Goal: Information Seeking & Learning: Find specific fact

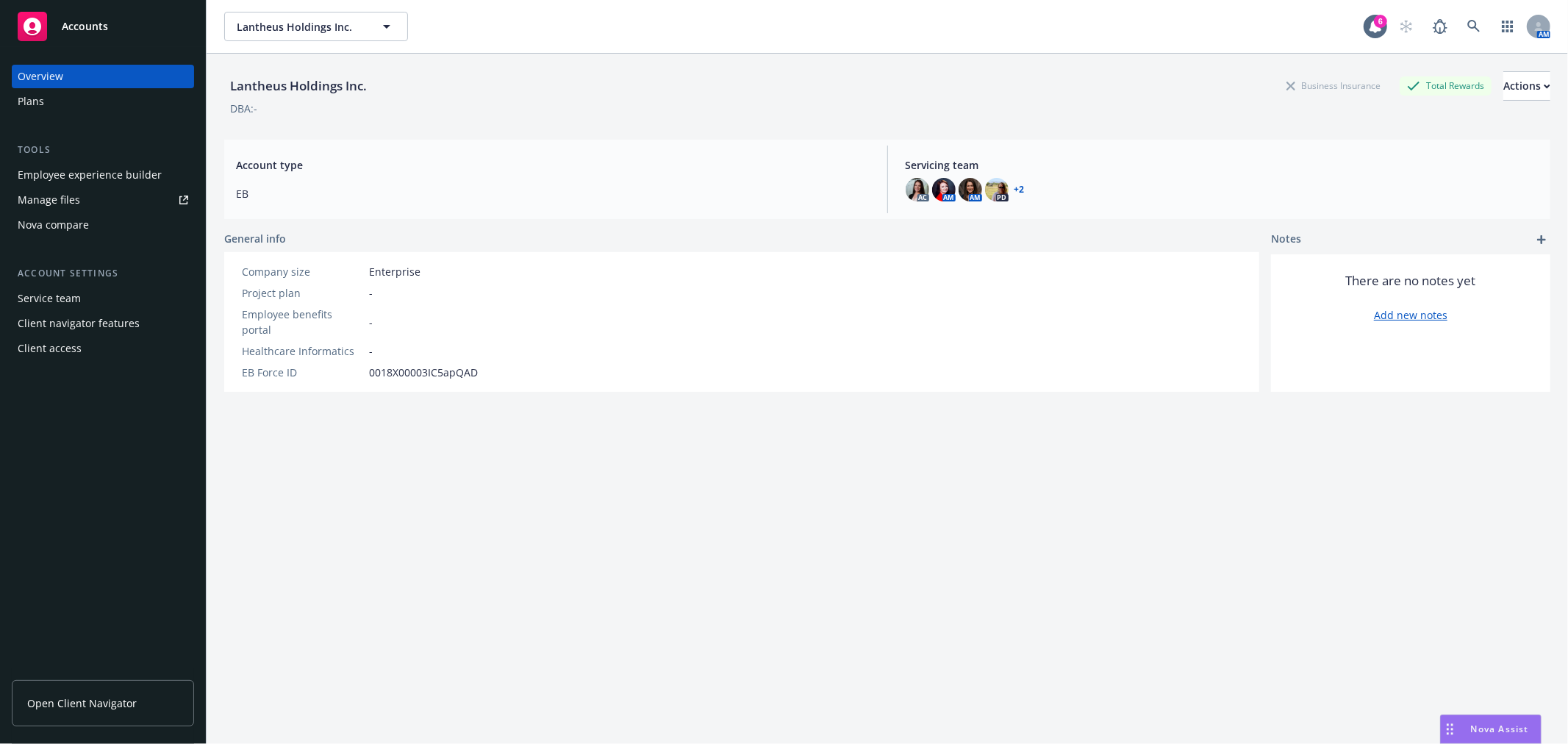
scroll to position [76, 0]
click at [287, 38] on button "Lantheus Holdings Inc." at bounding box center [316, 26] width 183 height 29
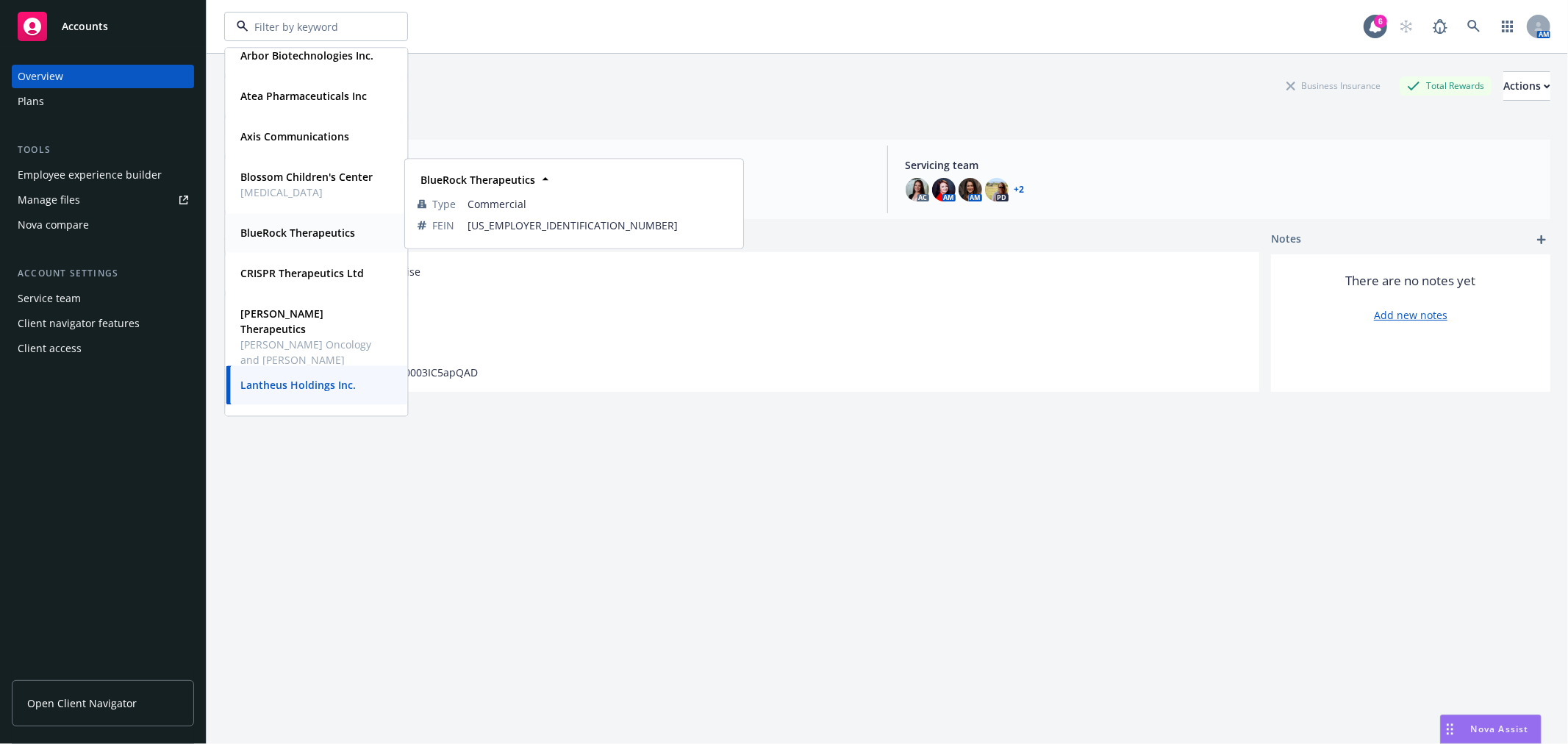
scroll to position [408, 0]
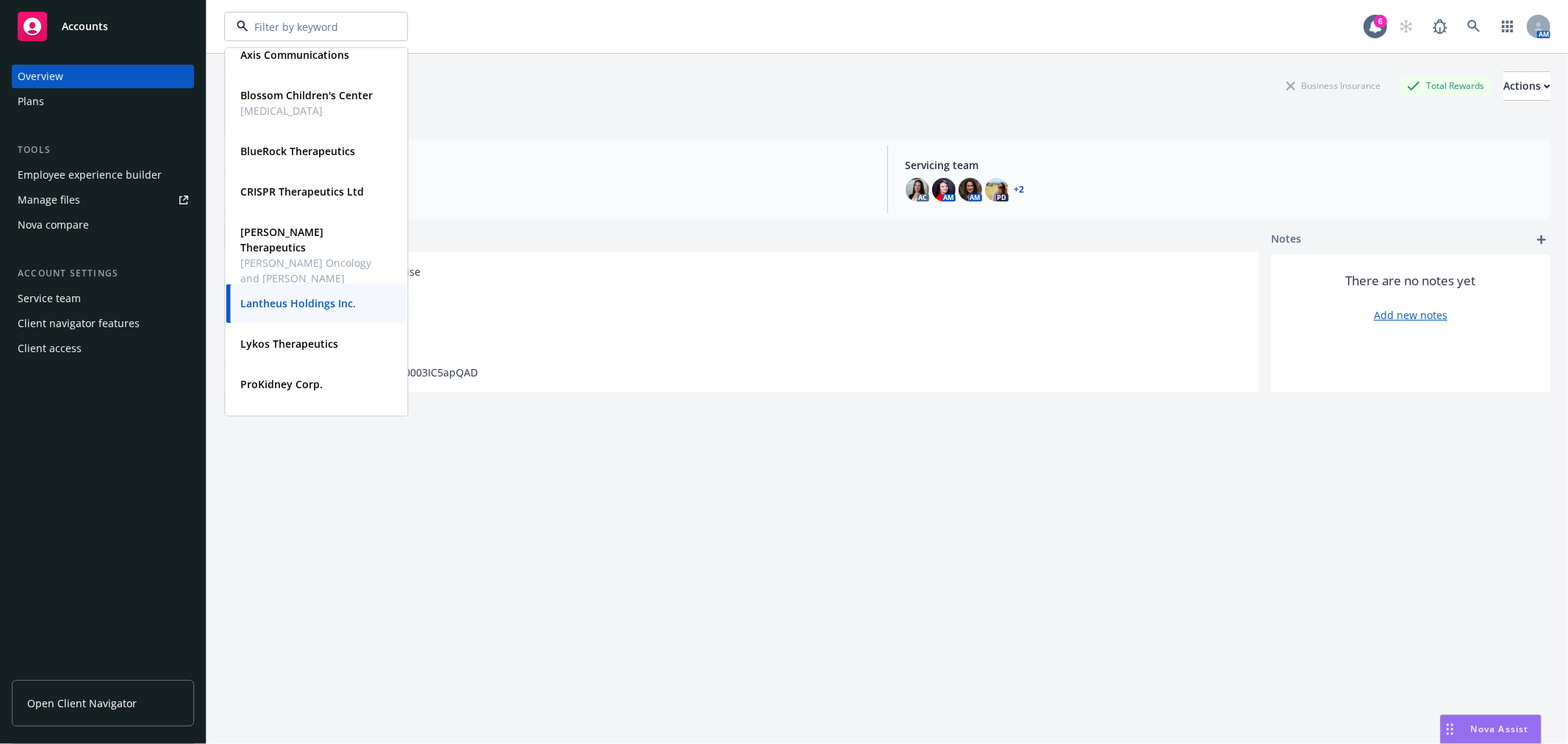
click at [826, 591] on div "Lantheus Holdings Inc. Business Insurance Total Rewards Actions DBA: - Account …" at bounding box center [887, 417] width 1327 height 727
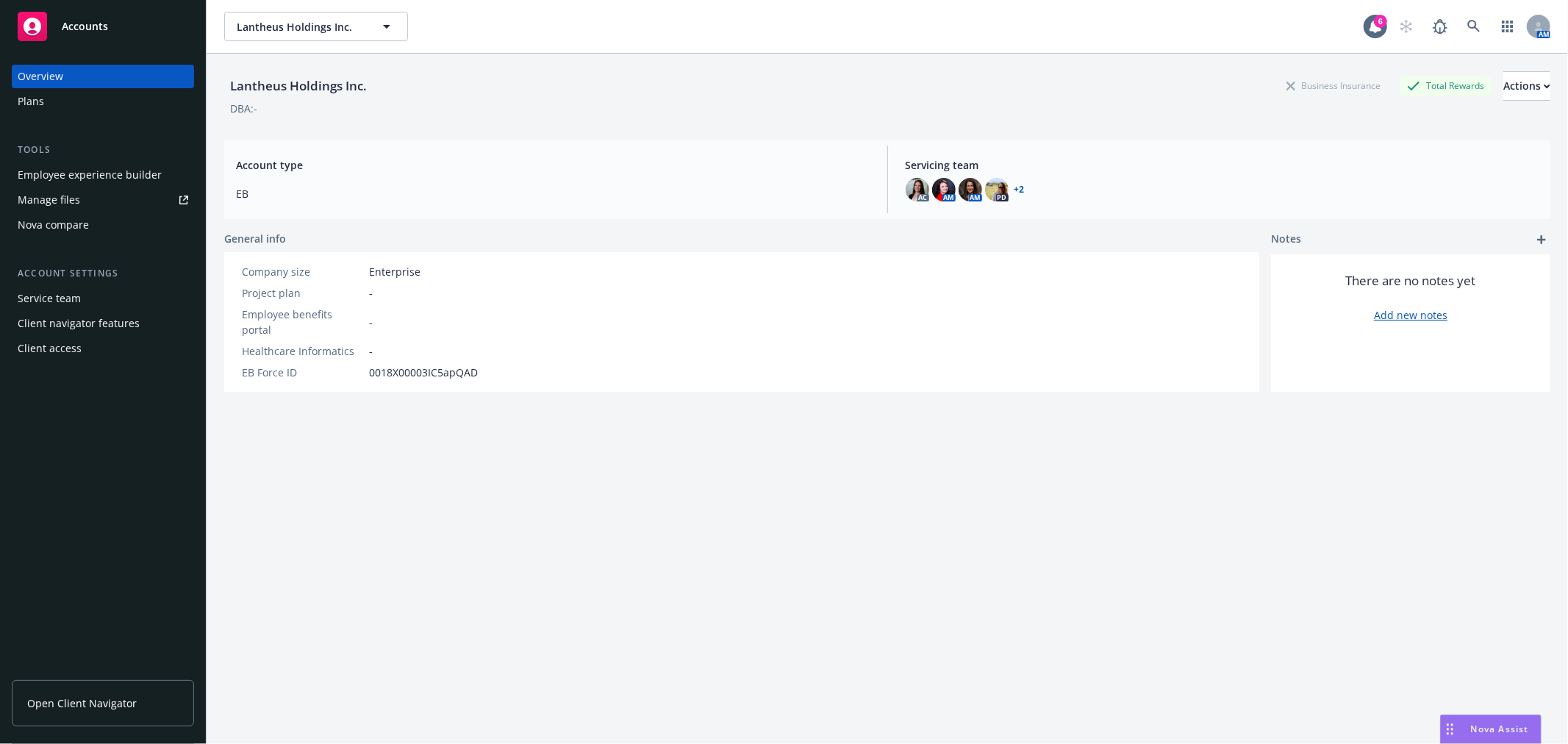
click at [1503, 730] on span "Nova Assist" at bounding box center [1500, 729] width 58 height 13
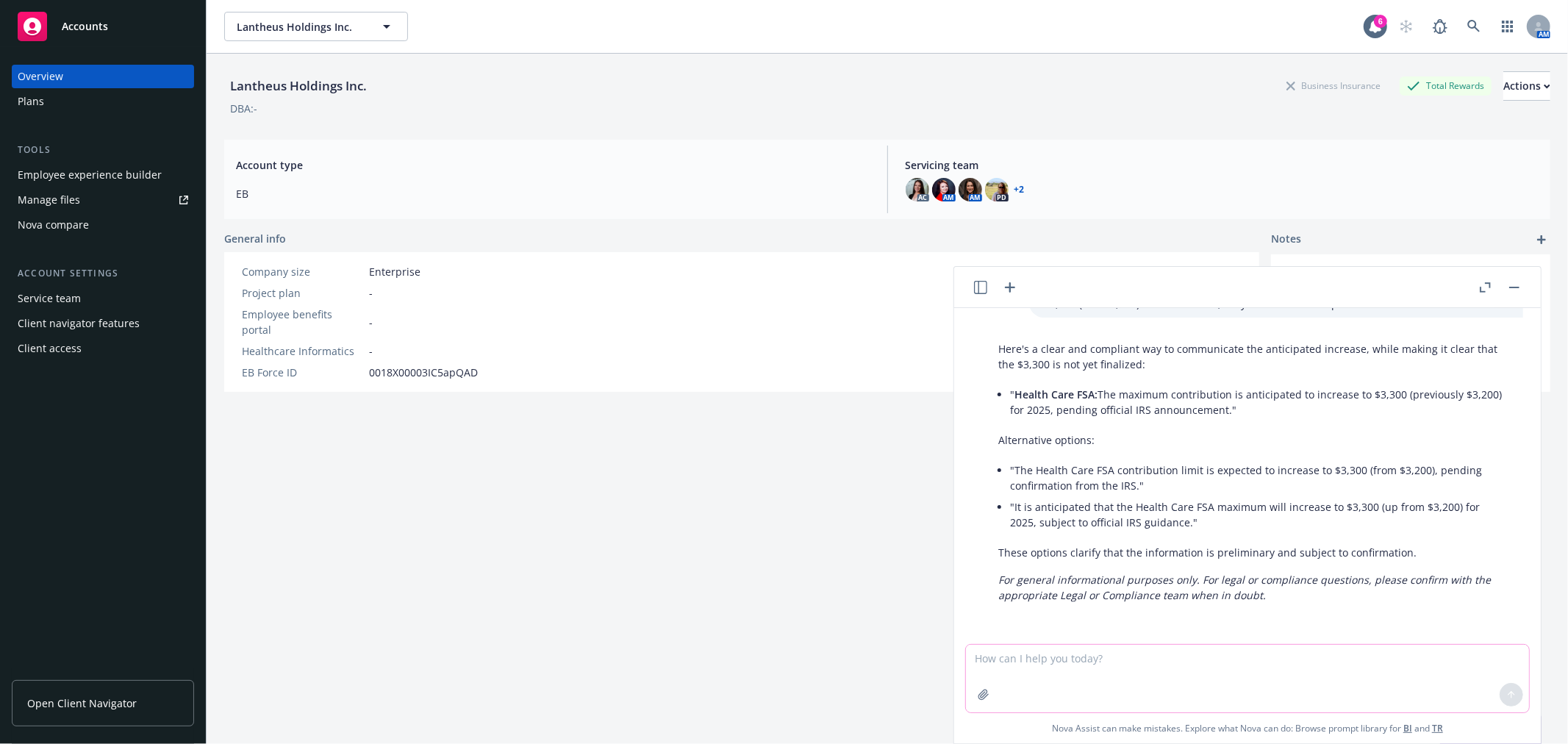
click at [1234, 666] on textarea at bounding box center [1248, 679] width 563 height 68
type textarea "if you"
click at [53, 2] on div "Accounts" at bounding box center [103, 23] width 206 height 47
click at [50, 30] on div "Accounts" at bounding box center [102, 26] width 171 height 29
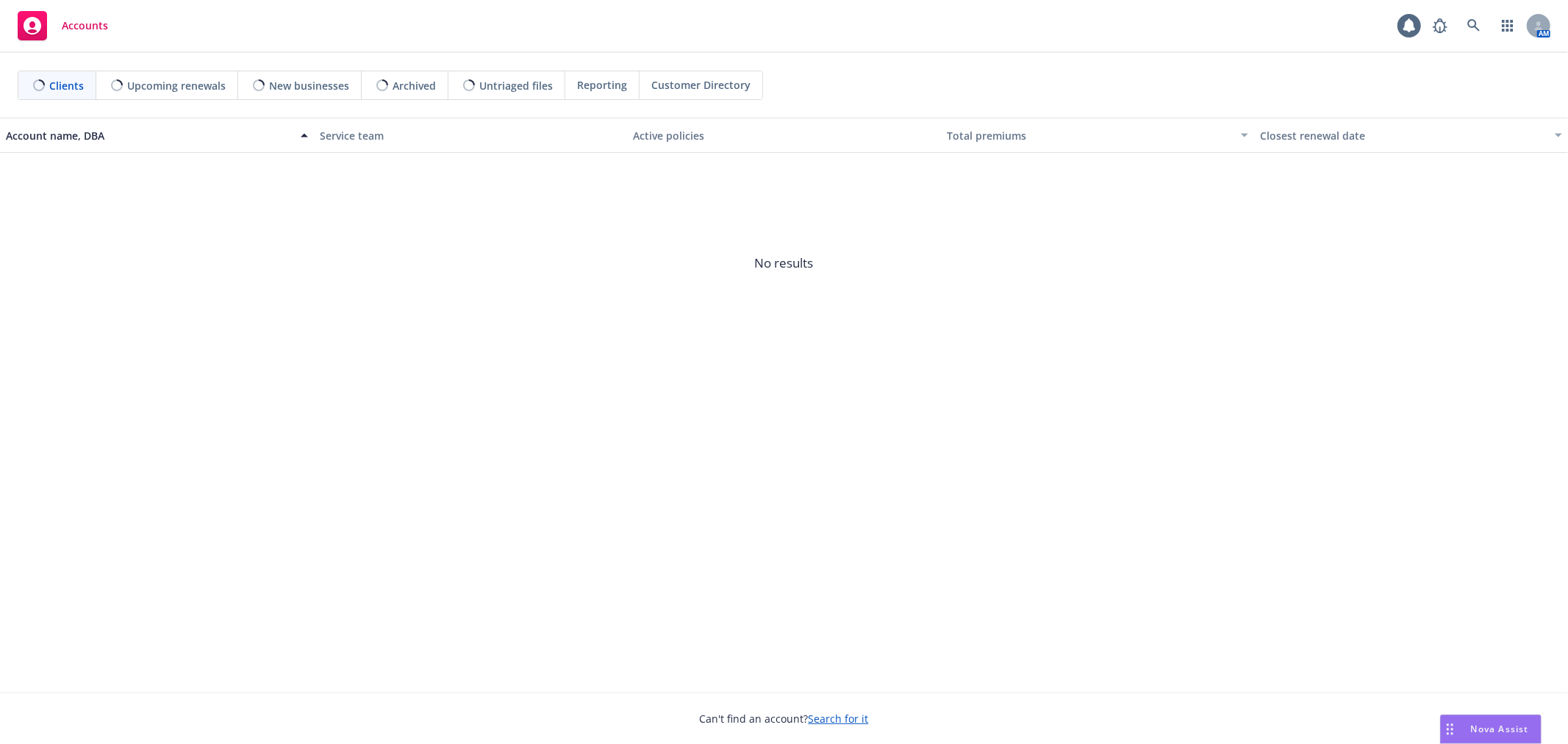
click at [1498, 729] on span "Nova Assist" at bounding box center [1500, 729] width 58 height 13
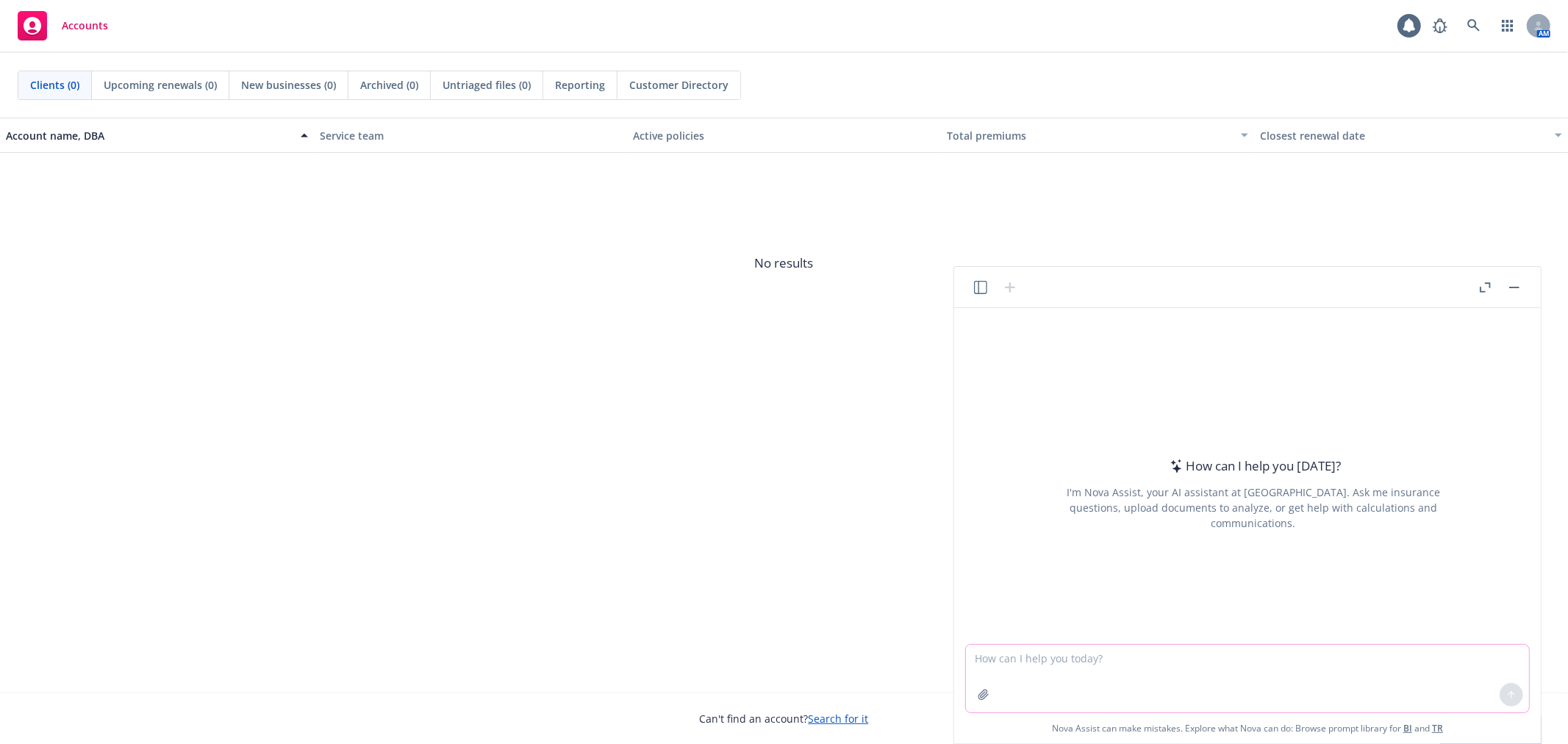
click at [1229, 666] on textarea at bounding box center [1248, 679] width 563 height 68
type textarea "if yuo were in HR and writing a 1-2 sentence blurb on what balance billing is f…"
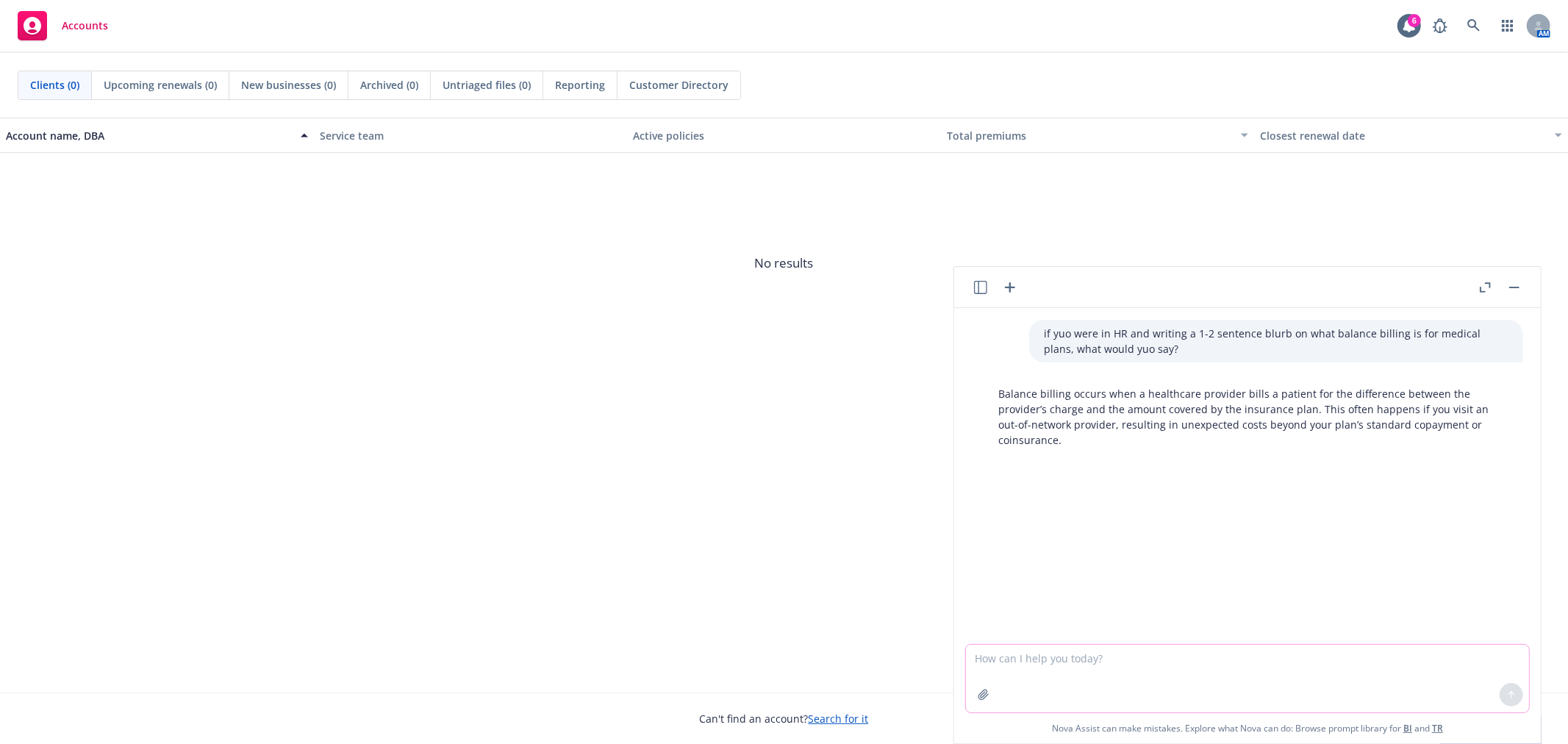
click at [1049, 673] on textarea at bounding box center [1248, 679] width 563 height 68
paste textarea "Terms to Know Deductible – The amount you pay for services before Cigna will pa…"
type textarea "Lo ipsumd sit amet con adip eli sedd ei tempo incididuntu: Labor et Dolo Magnaa…"
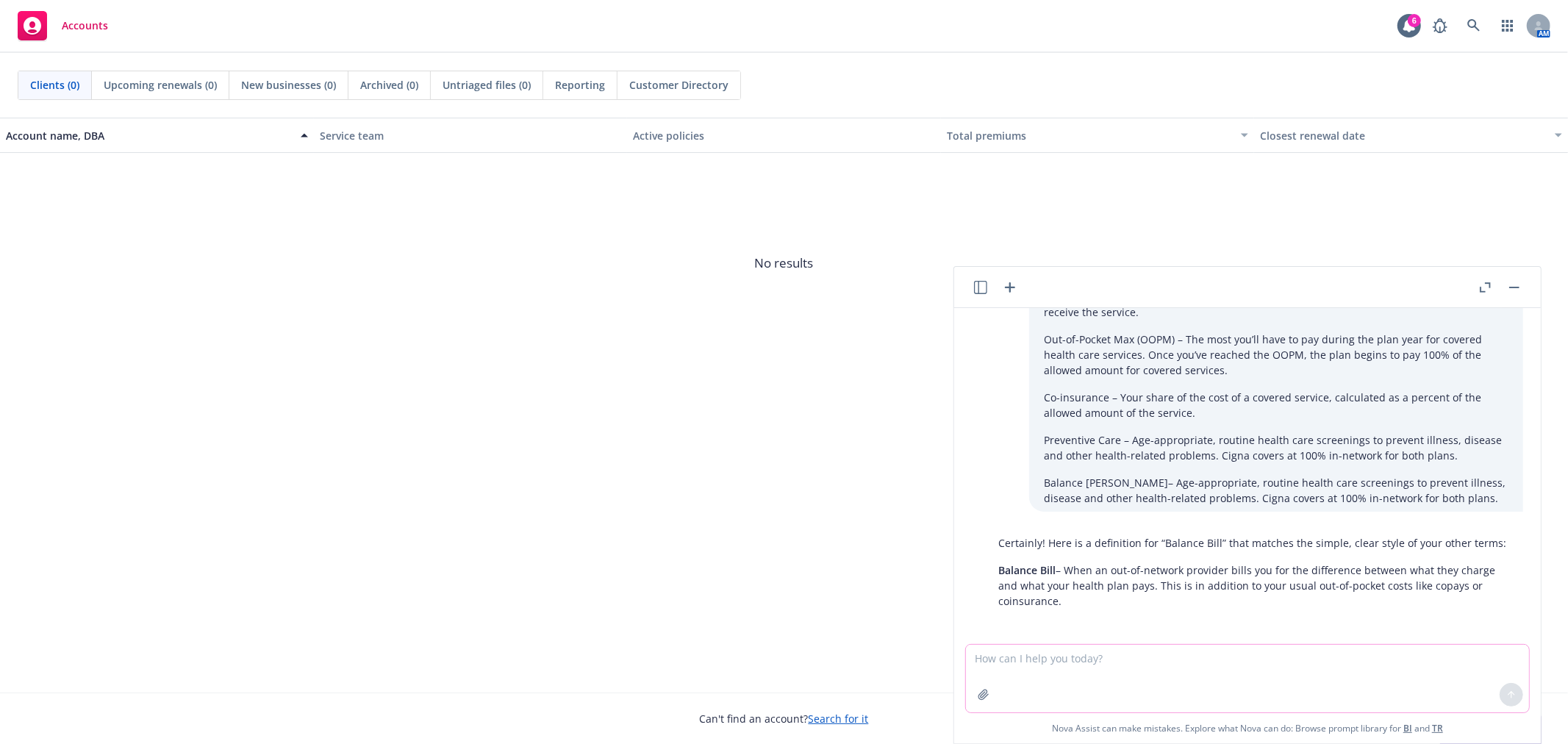
scroll to position [252, 0]
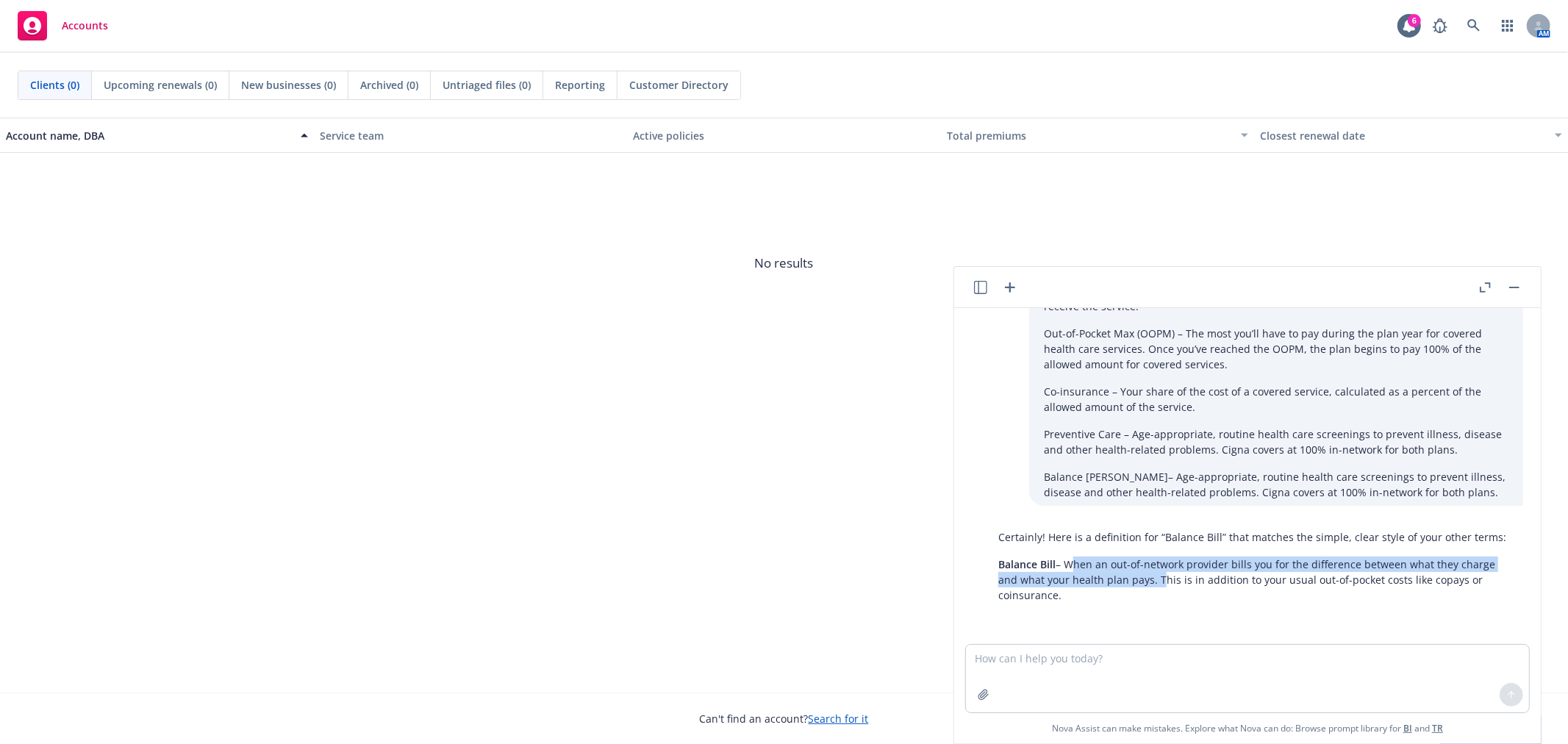
drag, startPoint x: 1153, startPoint y: 579, endPoint x: 1070, endPoint y: 563, distance: 84.5
click at [1070, 563] on p "Balance Bill – When an out-of-network provider bills you for the difference bet…" at bounding box center [1254, 580] width 511 height 47
copy p "When an out-of-network provider bills you for the difference between what they …"
click at [1205, 591] on p "Balance Bill – When an out-of-network provider bills you for the difference bet…" at bounding box center [1254, 580] width 511 height 47
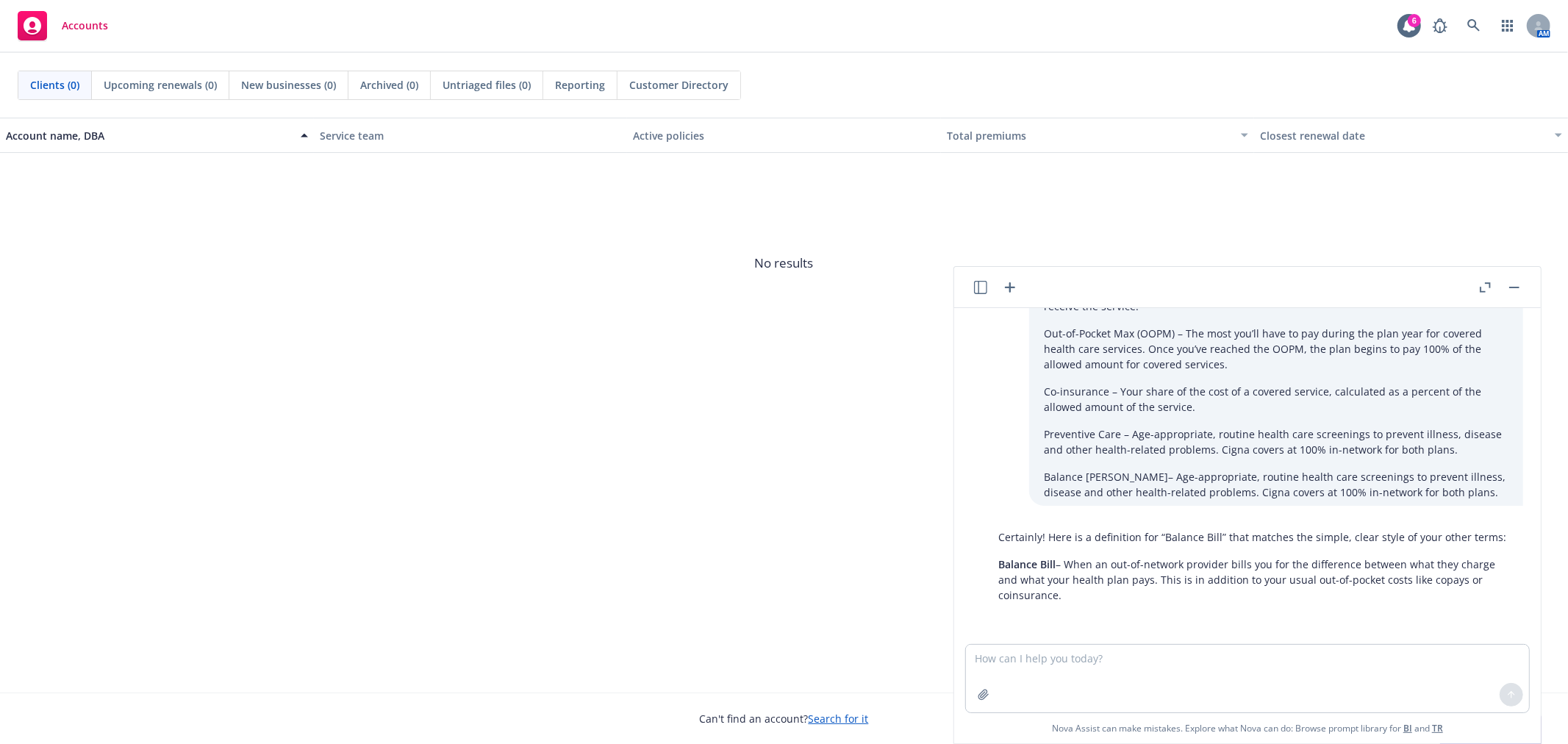
drag, startPoint x: 1106, startPoint y: 594, endPoint x: 1068, endPoint y: 563, distance: 49.0
click at [1068, 563] on p "Balance Bill – When an out-of-network provider bills you for the difference bet…" at bounding box center [1254, 580] width 511 height 47
copy p "When an out-of-network provider bills you for the difference between what they …"
click at [657, 410] on div "Account name, DBA Service team Active policies Total premiums Closest renewal d…" at bounding box center [784, 405] width 1568 height 575
